Goal: Task Accomplishment & Management: Use online tool/utility

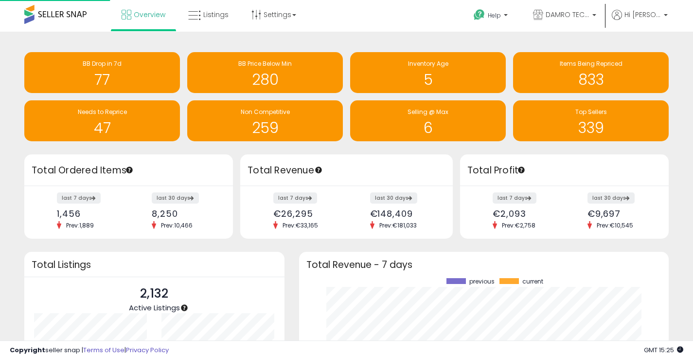
scroll to position [135, 351]
click at [208, 15] on span "Listings" at bounding box center [215, 15] width 25 height 10
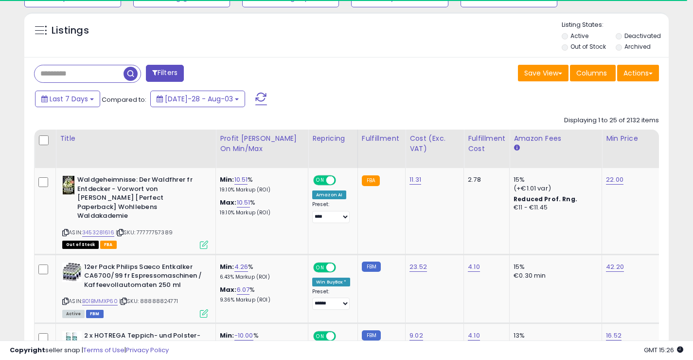
scroll to position [393, 0]
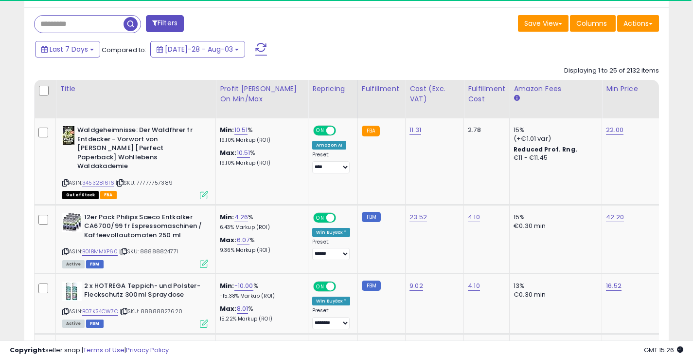
click at [69, 21] on input "text" at bounding box center [79, 24] width 89 height 17
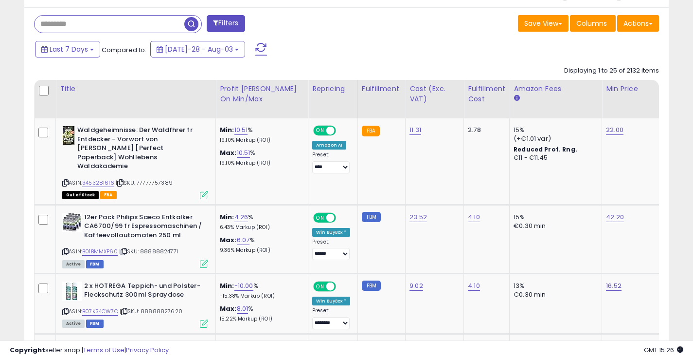
scroll to position [199, 373]
paste input "**********"
type input "**********"
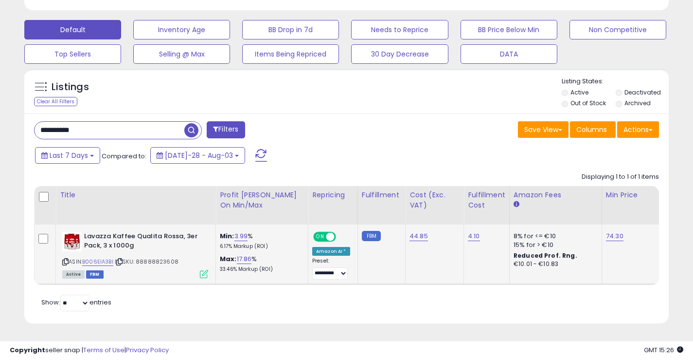
scroll to position [293, 0]
click at [440, 285] on div "Retrieving listings data.. Displaying 1 to 1 of 1 items Title Profit [PERSON_NA…" at bounding box center [346, 240] width 625 height 146
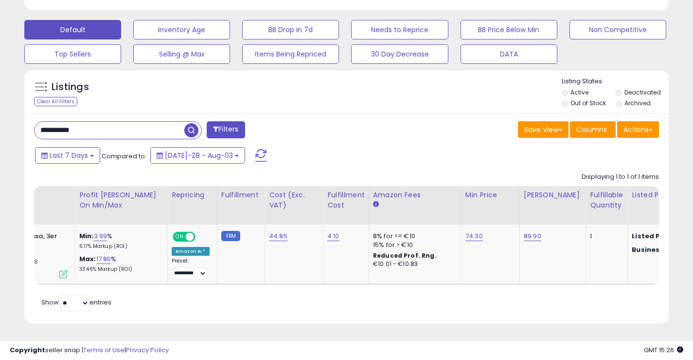
scroll to position [0, 0]
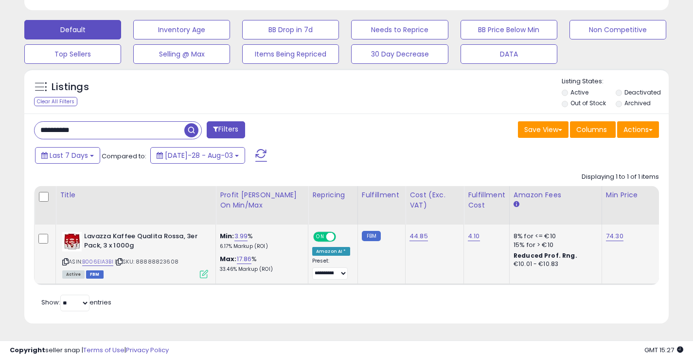
click at [203, 270] on icon at bounding box center [204, 274] width 8 height 8
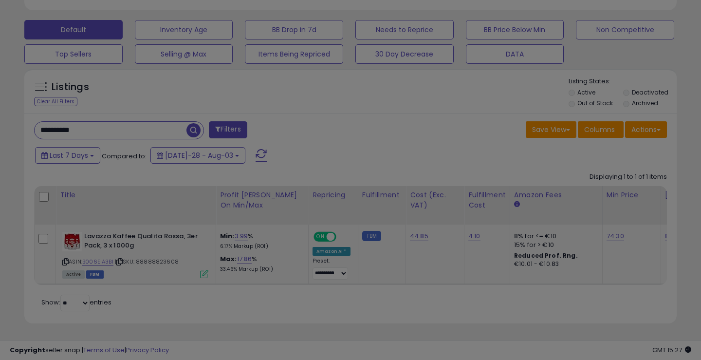
scroll to position [199, 378]
